Goal: Transaction & Acquisition: Subscribe to service/newsletter

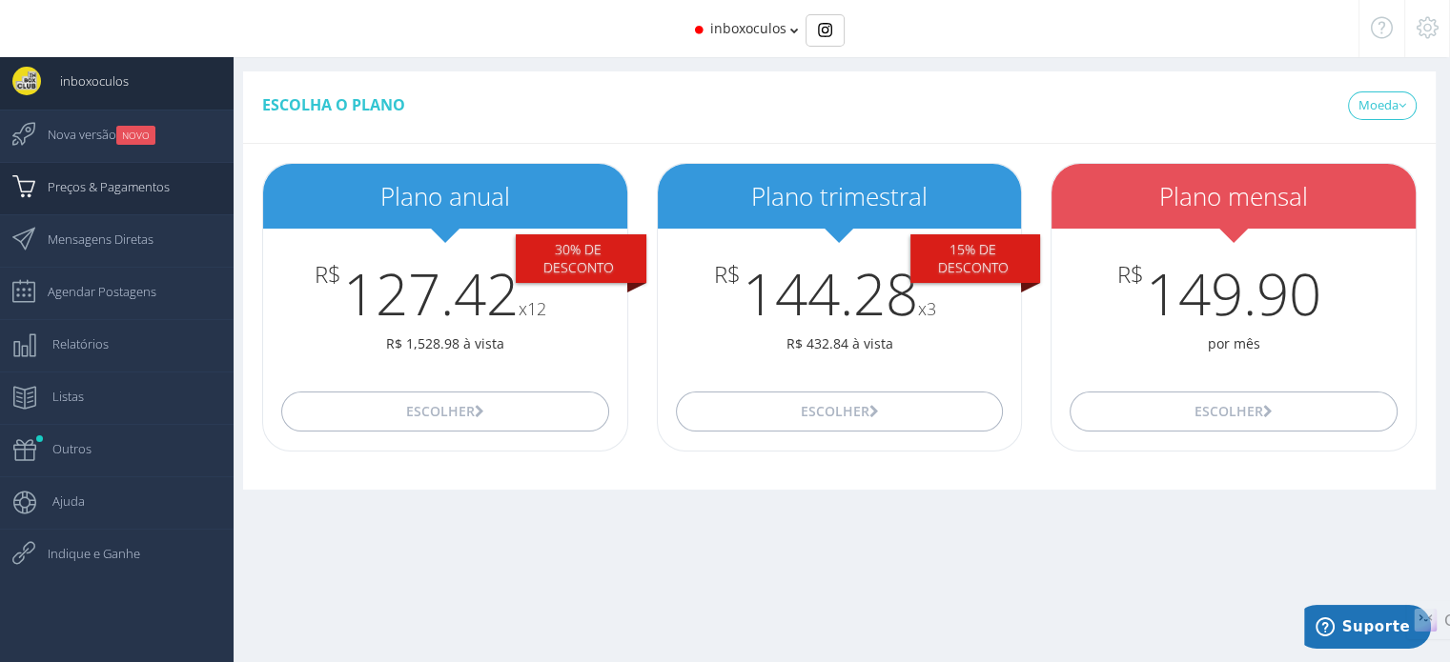
click at [132, 195] on span "Preços & Pagamentos" at bounding box center [99, 187] width 141 height 48
click at [804, 32] on span "inboxoculos" at bounding box center [774, 28] width 76 height 18
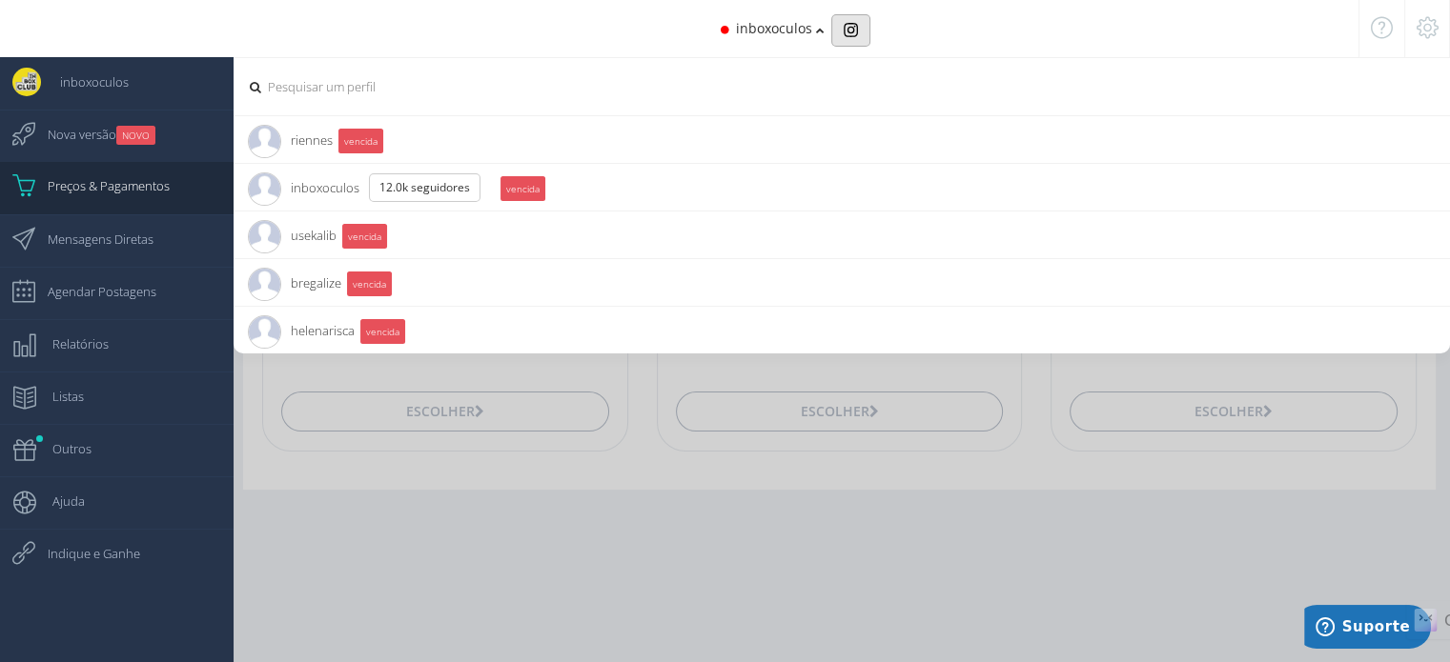
click at [846, 32] on img "Basic example" at bounding box center [850, 30] width 14 height 14
click at [323, 277] on span "bregalize 11.4K Seguidores" at bounding box center [294, 283] width 93 height 48
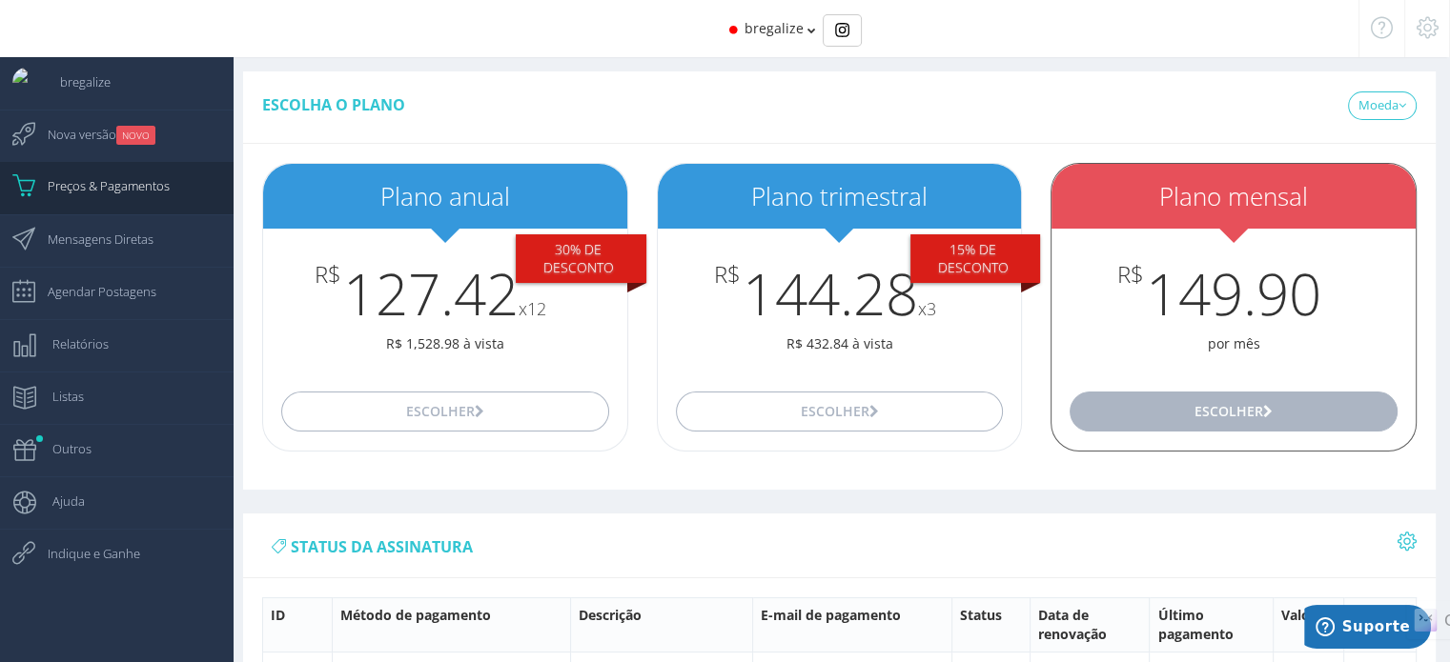
click at [1255, 422] on button "Escolher" at bounding box center [1232, 412] width 327 height 40
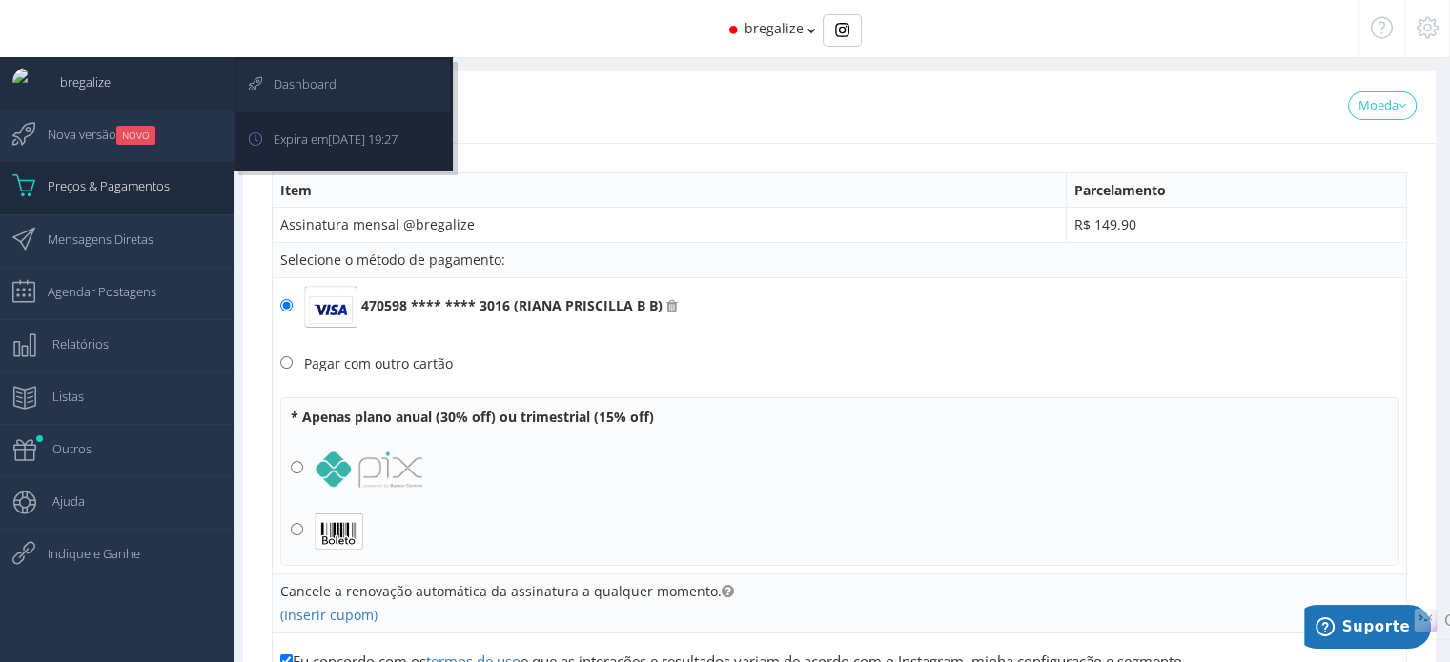
click at [254, 83] on icon at bounding box center [244, 84] width 17 height 48
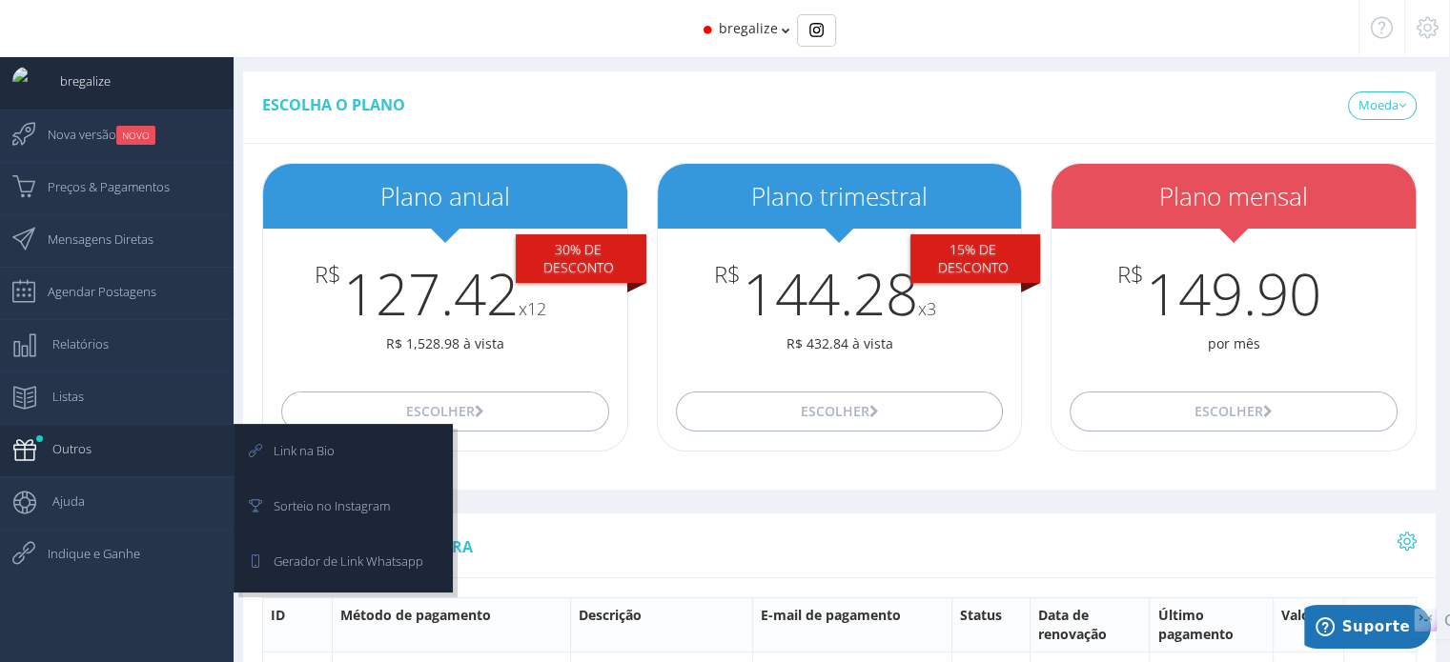
click at [121, 453] on link "Outros" at bounding box center [117, 450] width 234 height 52
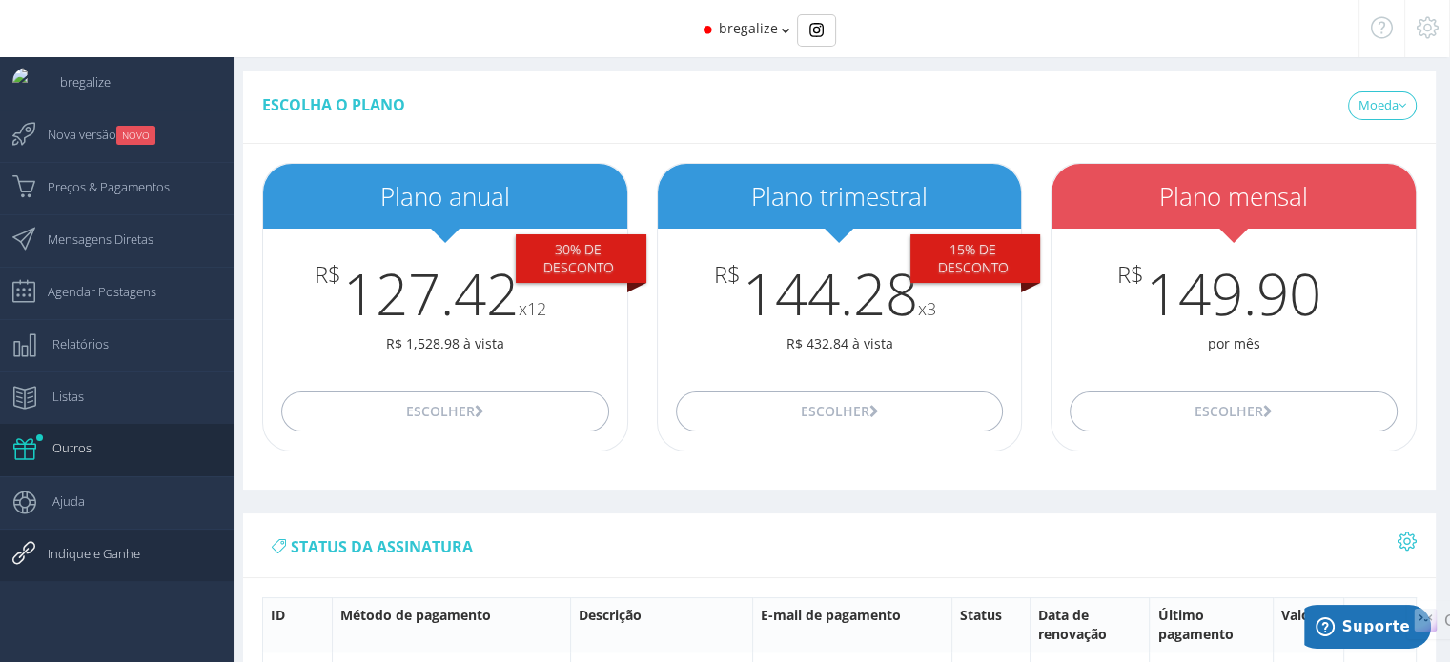
click at [116, 558] on span "Indique e Ganhe" at bounding box center [85, 554] width 112 height 48
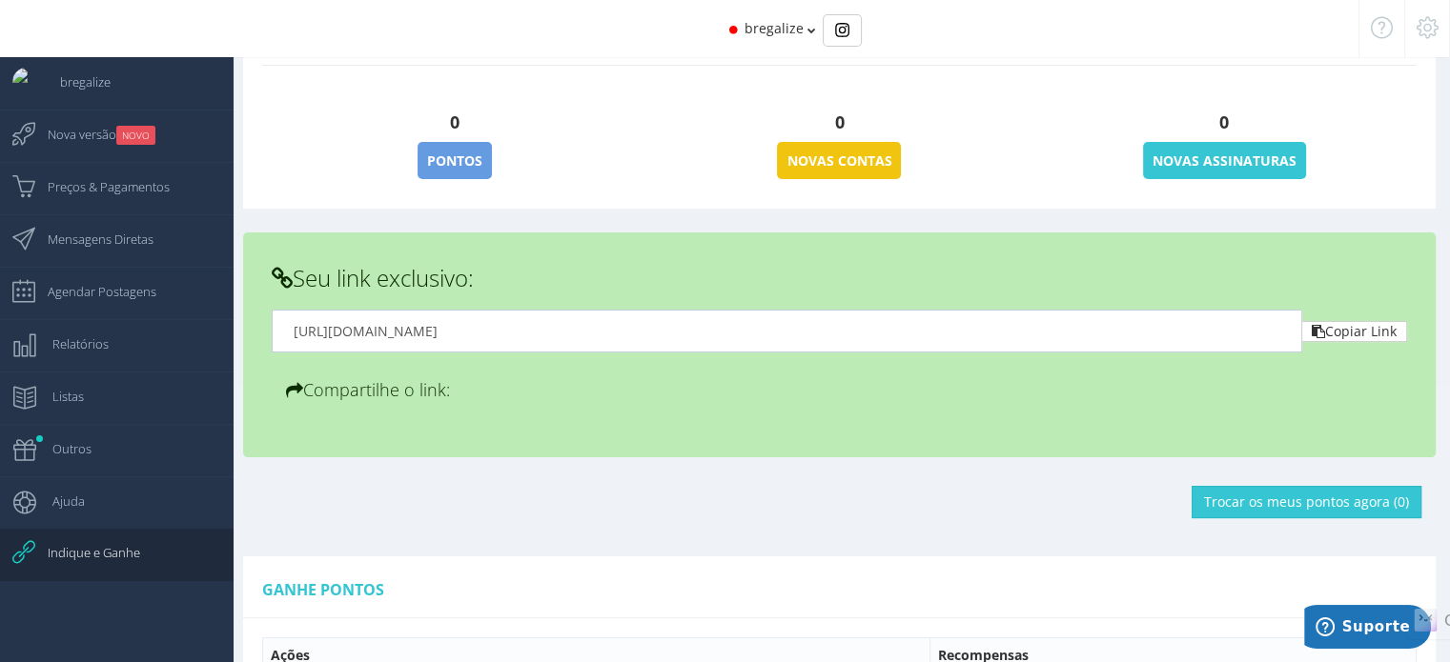
scroll to position [344, 0]
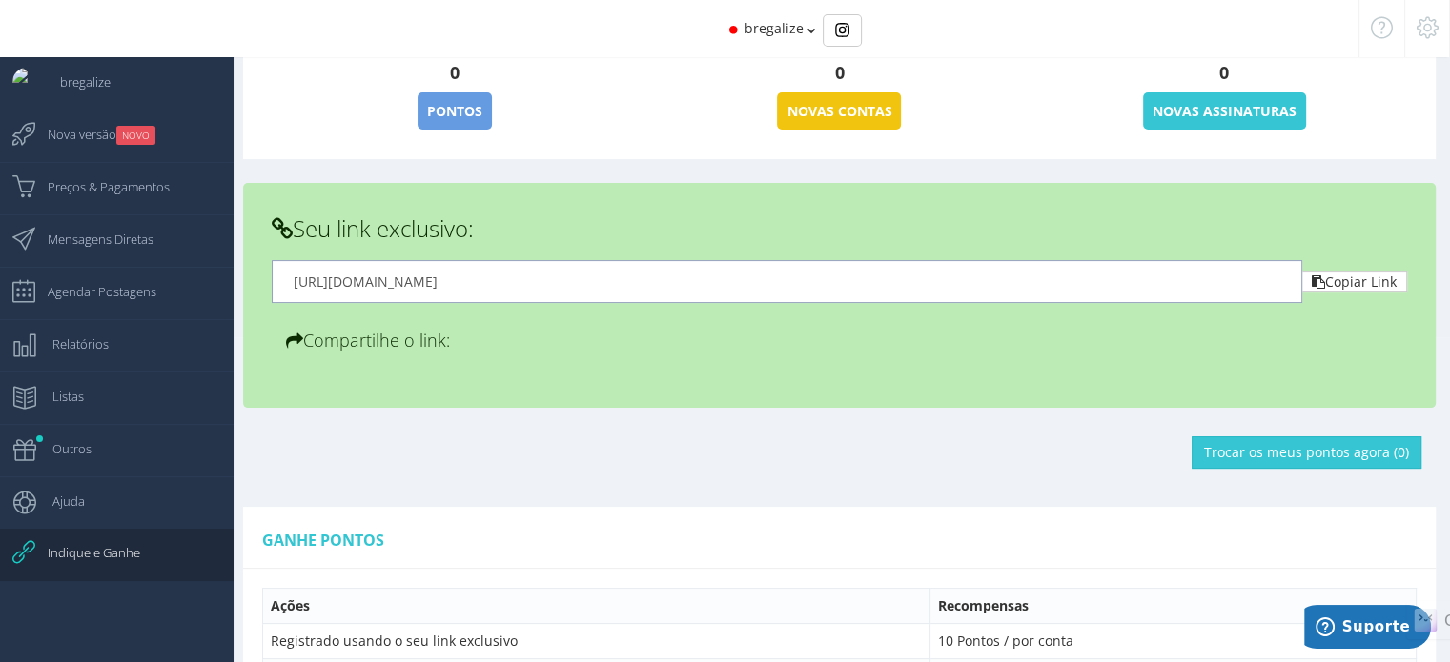
click at [717, 267] on input "[URL][DOMAIN_NAME]" at bounding box center [787, 281] width 1030 height 43
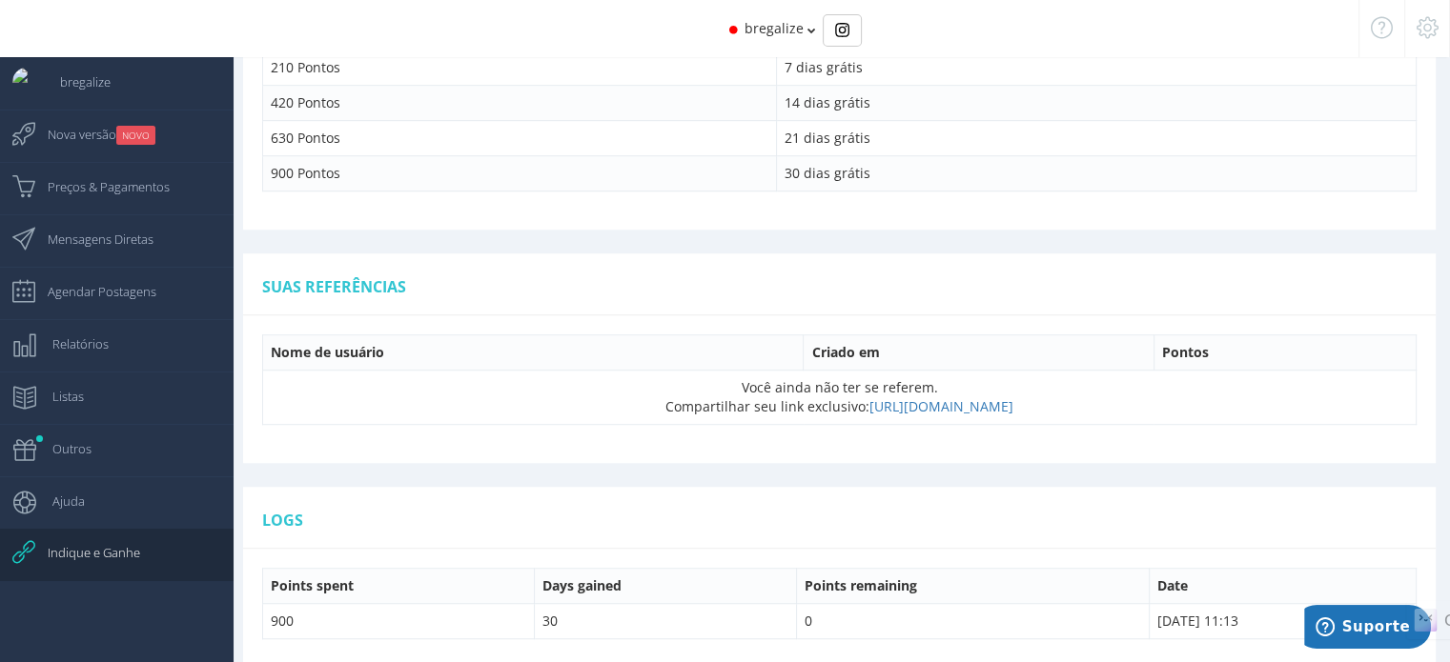
scroll to position [1228, 0]
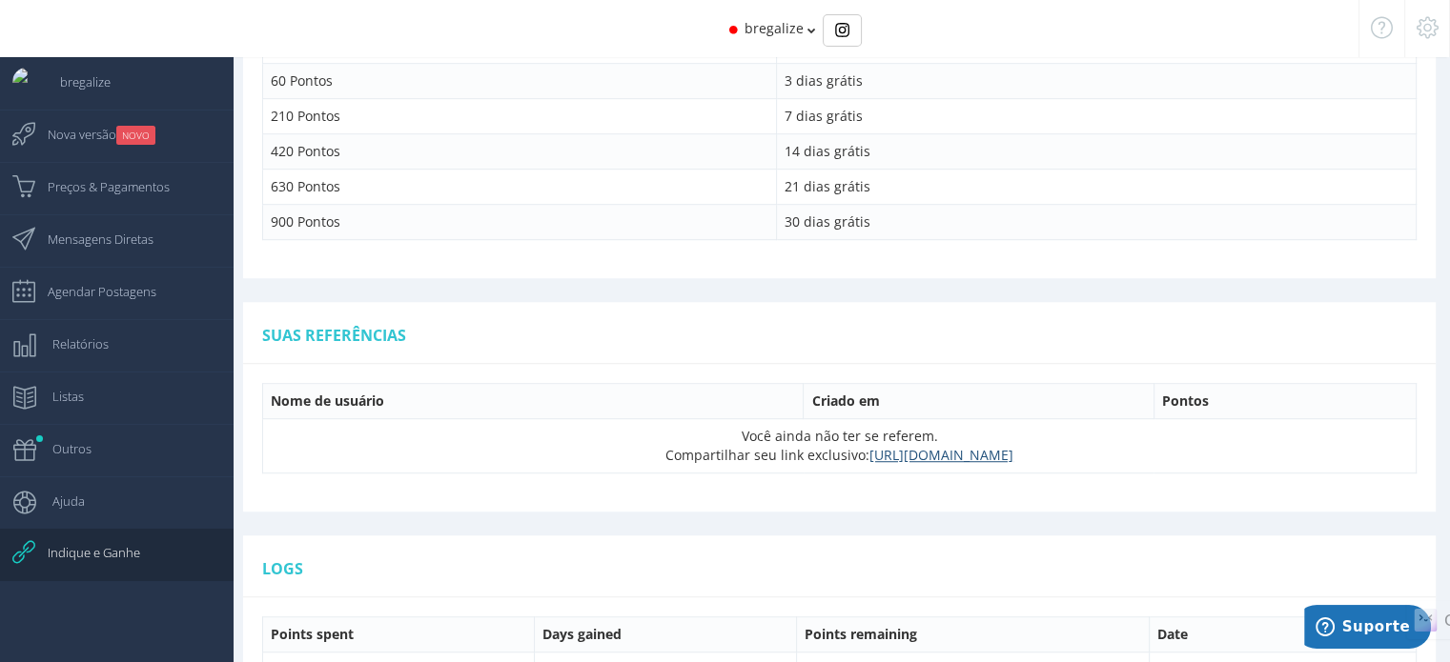
click at [970, 454] on link "[URL][DOMAIN_NAME]" at bounding box center [941, 455] width 144 height 18
